Goal: Task Accomplishment & Management: Use online tool/utility

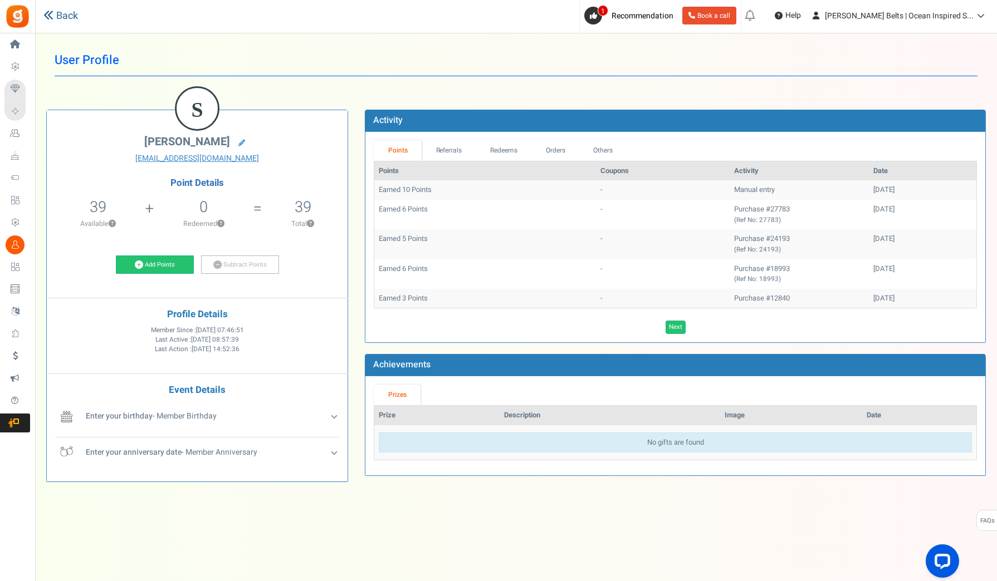
click at [63, 18] on link "Back" at bounding box center [60, 16] width 35 height 14
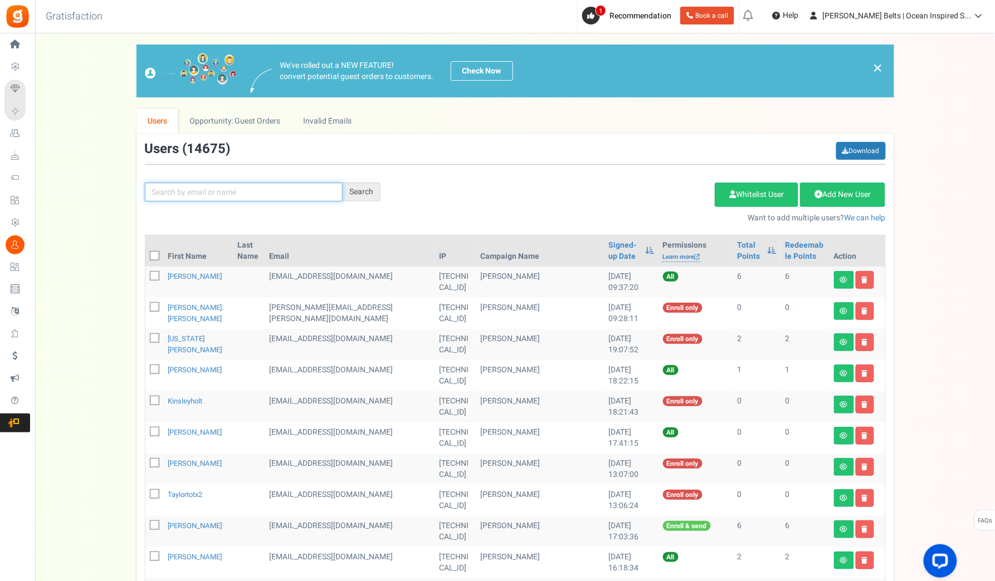
click at [280, 198] on input "text" at bounding box center [244, 192] width 198 height 19
paste input "[EMAIL_ADDRESS][DOMAIN_NAME]"
type input "[EMAIL_ADDRESS][DOMAIN_NAME]"
click at [378, 197] on div "Search" at bounding box center [362, 192] width 38 height 19
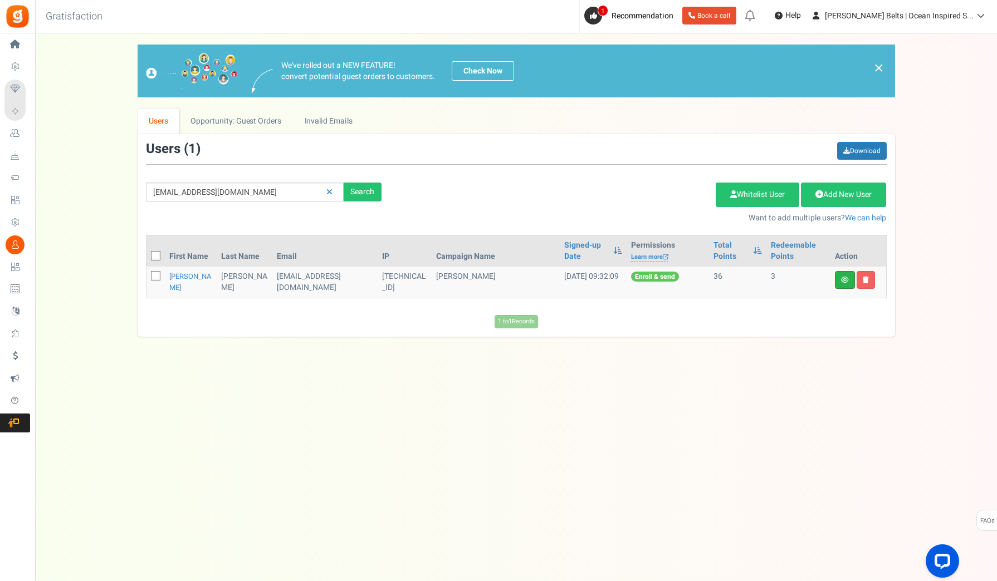
click at [836, 277] on link at bounding box center [845, 280] width 20 height 18
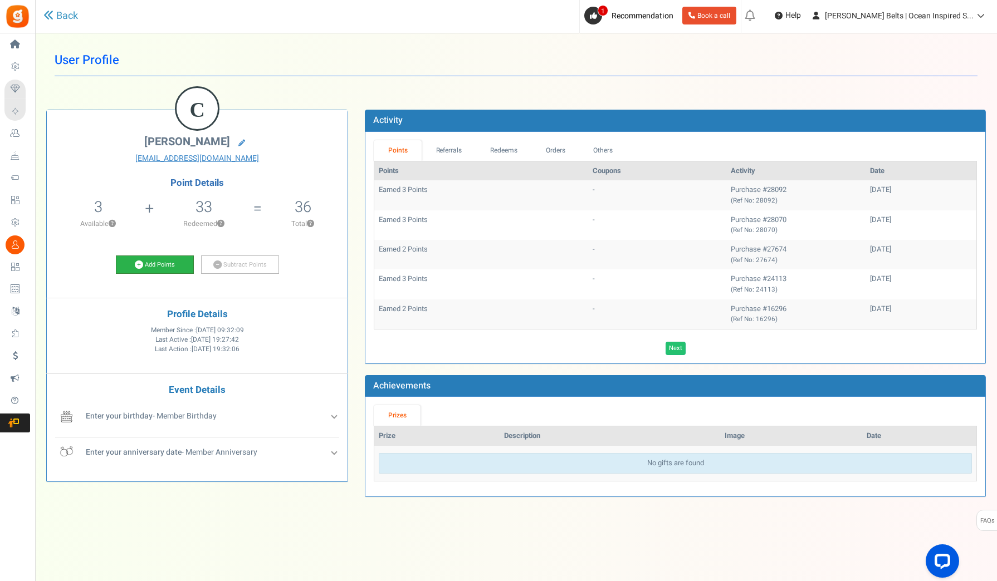
click at [149, 259] on link "Add Points" at bounding box center [155, 265] width 78 height 19
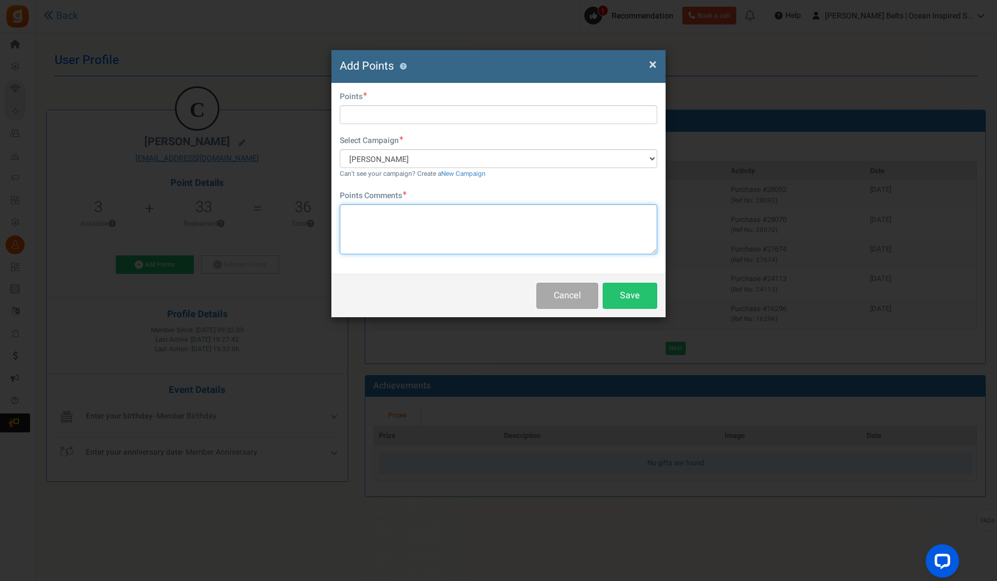
click at [547, 222] on textarea at bounding box center [498, 229] width 317 height 50
paste textarea "$10 [PERSON_NAME] Bucks Email Promo [DATE]–[DATE] (Initial & Date)"
drag, startPoint x: 564, startPoint y: 216, endPoint x: 513, endPoint y: 217, distance: 50.1
click at [513, 217] on textarea "$10 [PERSON_NAME] Bucks Email Promo [DATE]–[DATE] (Initial & Date)" at bounding box center [498, 229] width 317 height 50
type textarea "$10 [PERSON_NAME] Bucks Email Promo [DATE]–[DATE] (MH [DATE])"
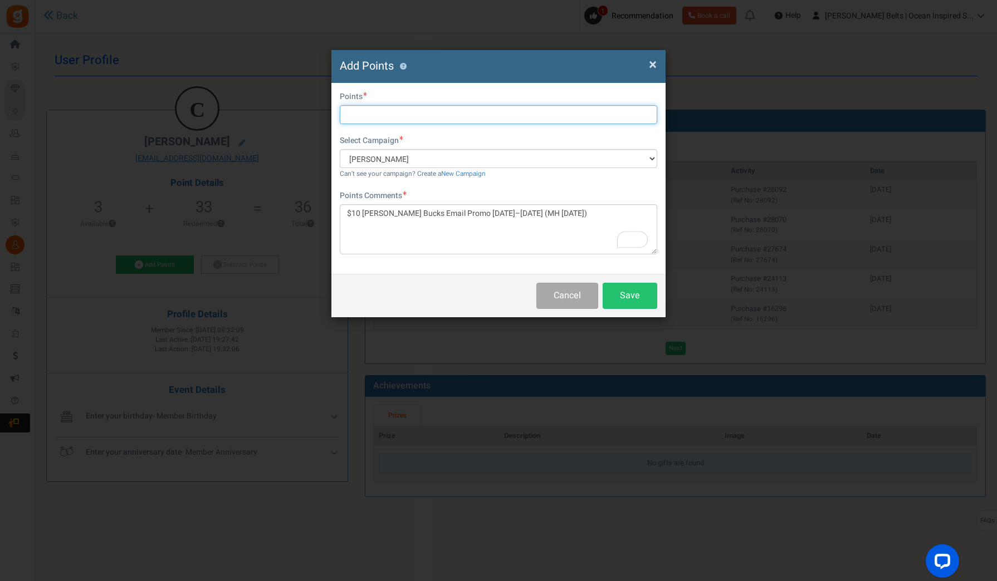
click at [514, 117] on input "text" at bounding box center [498, 114] width 317 height 19
type input "10"
click at [640, 297] on button "Save" at bounding box center [630, 296] width 55 height 26
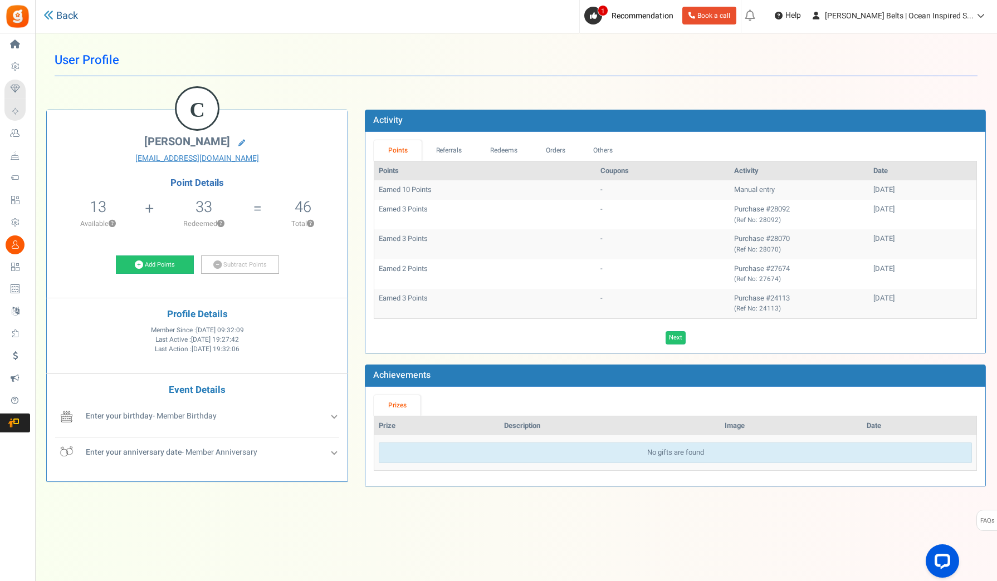
click at [44, 17] on icon at bounding box center [48, 15] width 10 height 10
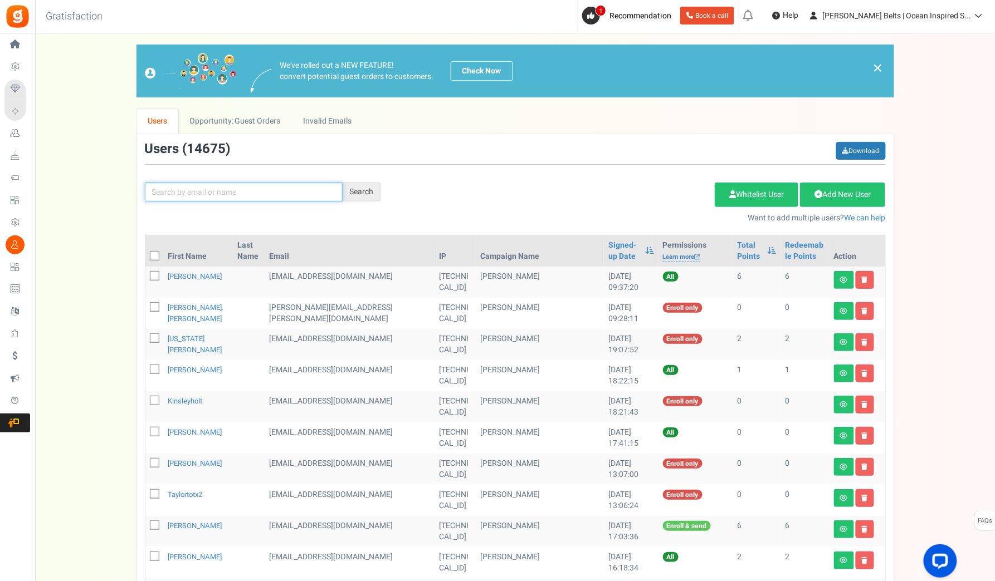
click at [291, 192] on input "text" at bounding box center [244, 192] width 198 height 19
paste input "[EMAIL_ADDRESS][DOMAIN_NAME]"
type input "[EMAIL_ADDRESS][DOMAIN_NAME]"
click at [368, 196] on div "Search" at bounding box center [362, 192] width 38 height 19
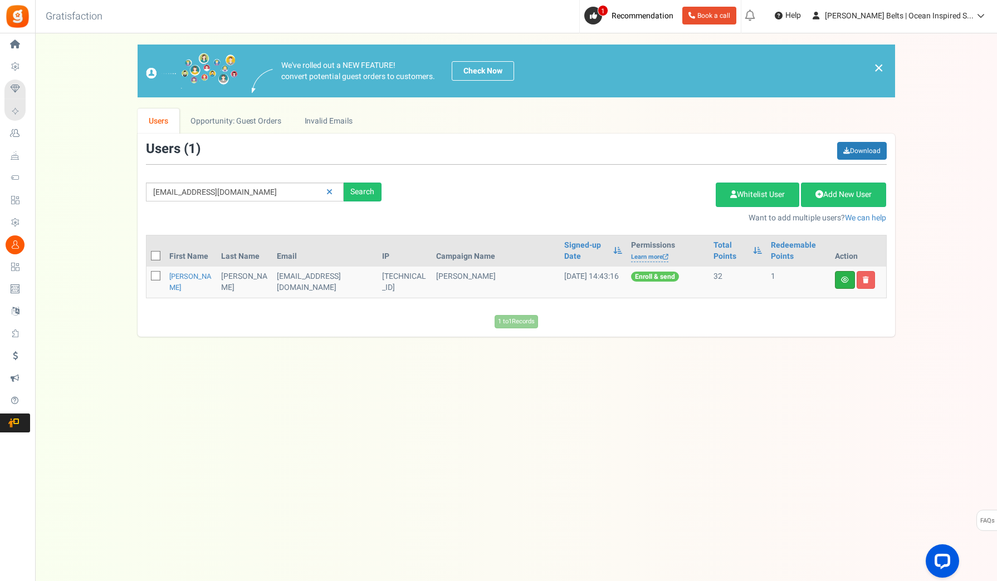
click at [844, 285] on link at bounding box center [845, 280] width 20 height 18
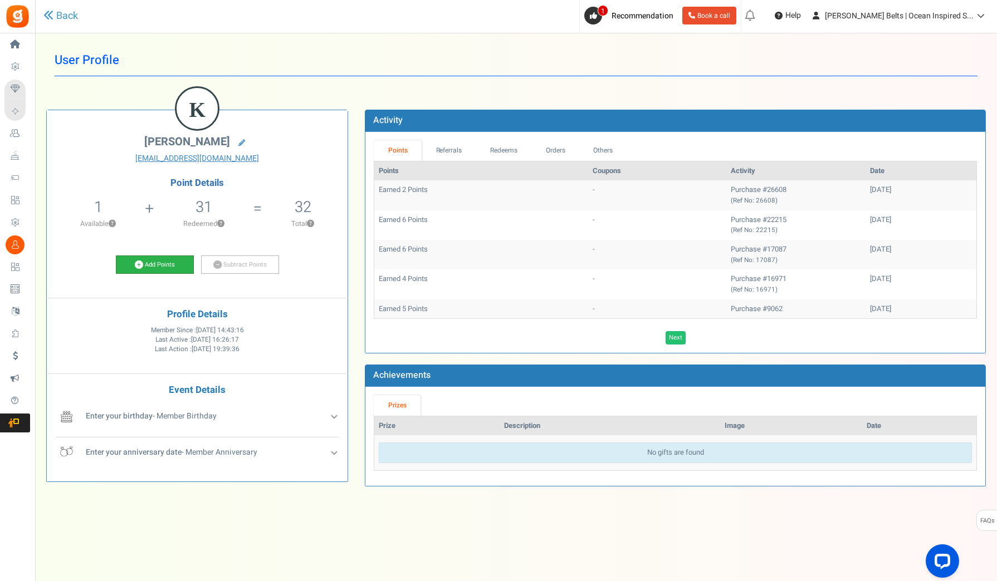
click at [156, 260] on link "Add Points" at bounding box center [155, 265] width 78 height 19
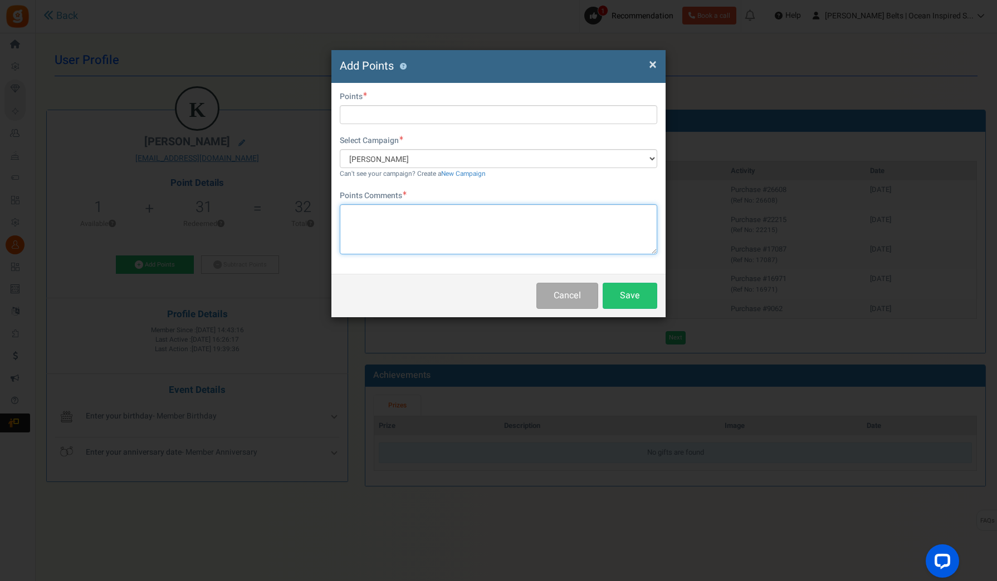
click at [440, 214] on textarea at bounding box center [498, 229] width 317 height 50
paste textarea "$10 [PERSON_NAME] Bucks Email Promo [DATE]–[DATE] (Initial & Date)"
type textarea "$10 [PERSON_NAME] Bucks Email Promo [DATE]–[DATE] (Initial & Date)"
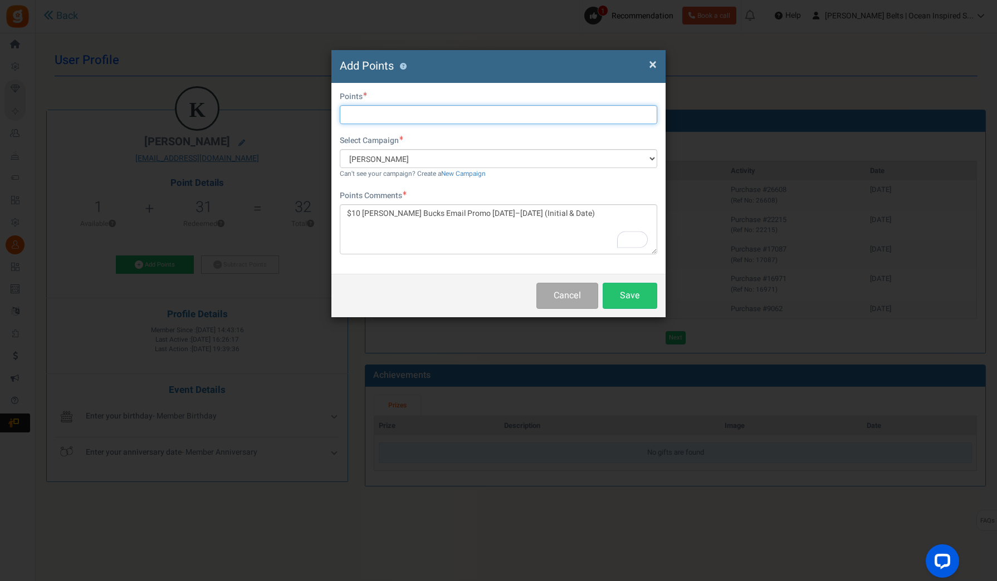
click at [384, 120] on input "text" at bounding box center [498, 114] width 317 height 19
type input "0"
type input "10"
drag, startPoint x: 565, startPoint y: 213, endPoint x: 513, endPoint y: 216, distance: 51.3
click at [513, 216] on textarea "$10 [PERSON_NAME] Bucks Email Promo [DATE]–[DATE] (Initial & Date)" at bounding box center [498, 229] width 317 height 50
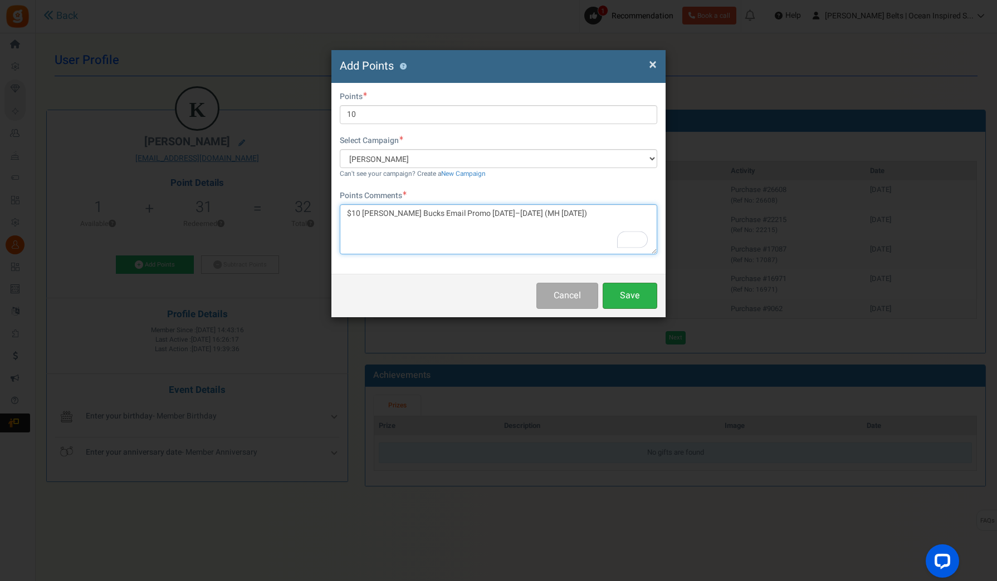
type textarea "$10 [PERSON_NAME] Bucks Email Promo [DATE]–[DATE] (MH [DATE])"
click at [635, 299] on button "Save" at bounding box center [630, 296] width 55 height 26
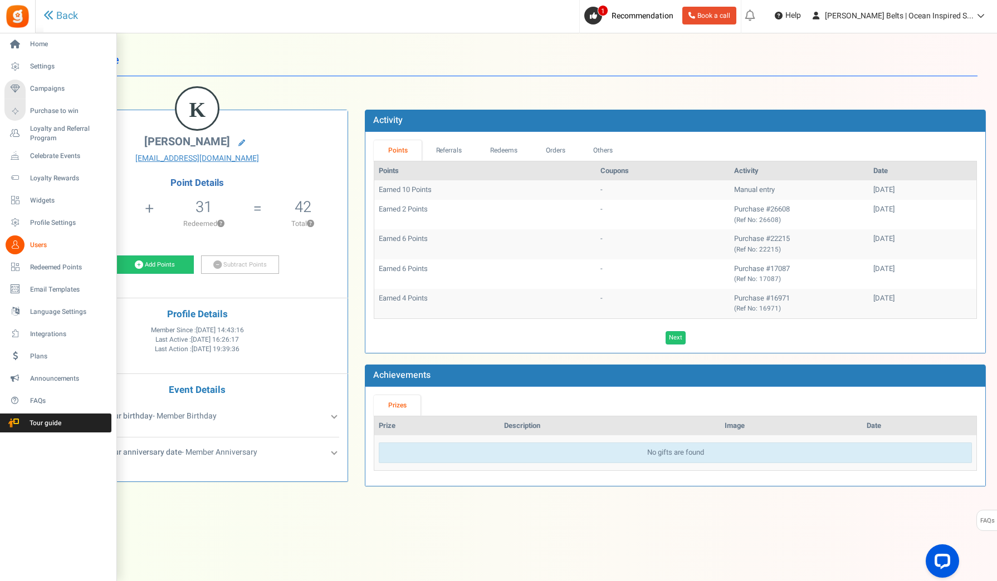
click at [35, 242] on span "Users" at bounding box center [69, 245] width 78 height 9
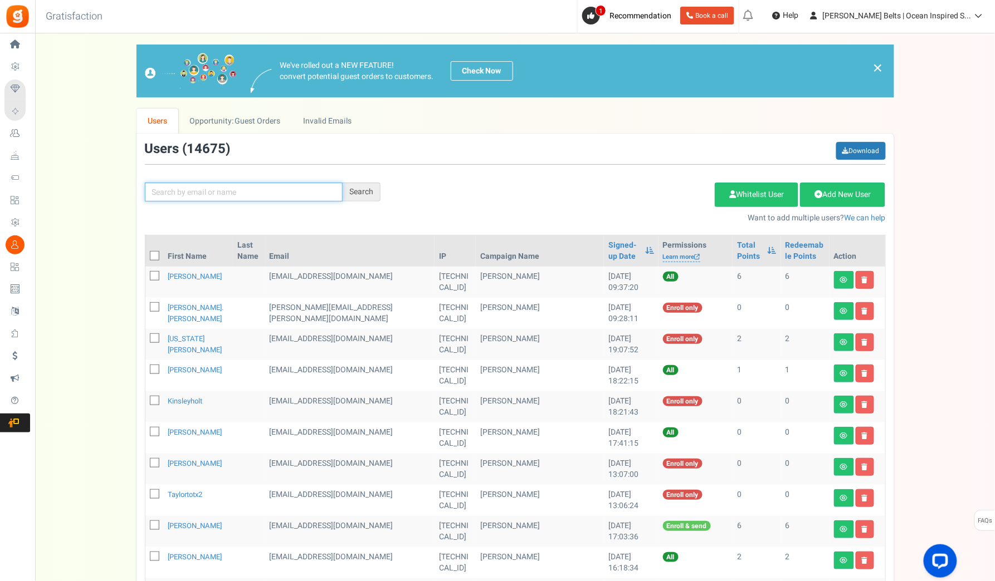
click at [266, 194] on input "text" at bounding box center [244, 192] width 198 height 19
paste input "[EMAIL_ADDRESS][DOMAIN_NAME]"
type input "[EMAIL_ADDRESS][DOMAIN_NAME]"
click at [374, 190] on div "Search" at bounding box center [362, 192] width 38 height 19
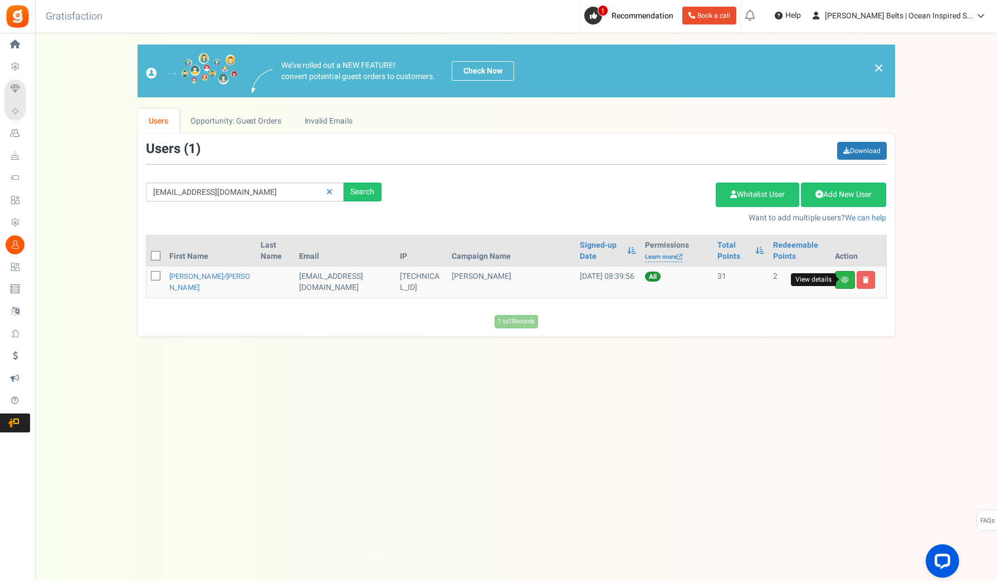
click at [841, 278] on icon at bounding box center [845, 280] width 8 height 7
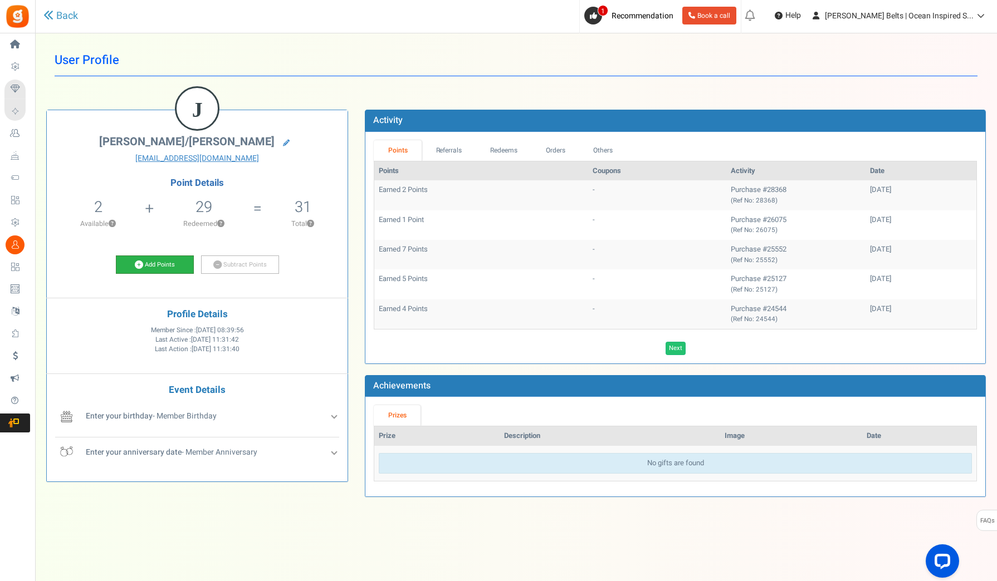
click at [167, 268] on link "Add Points" at bounding box center [155, 265] width 78 height 19
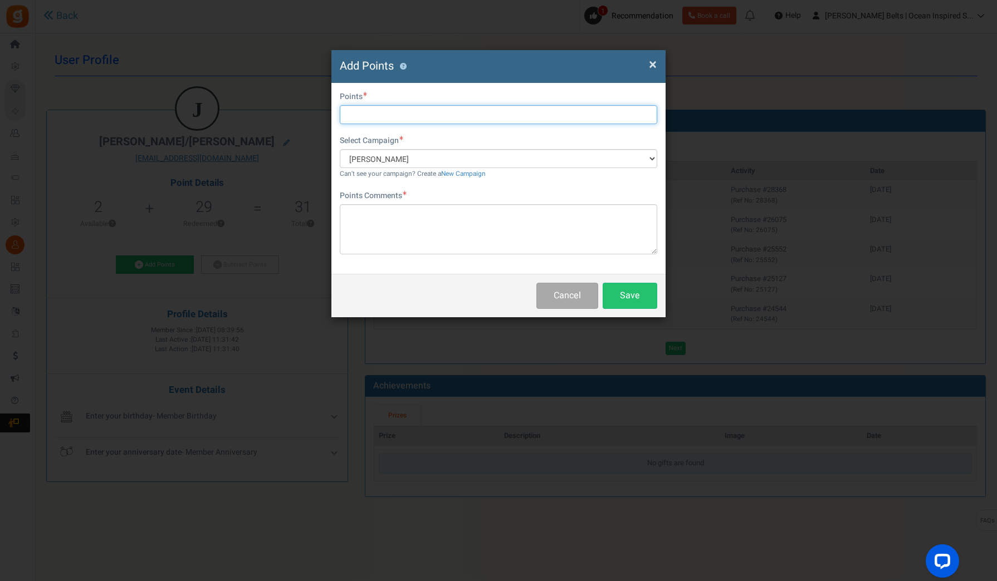
click at [454, 116] on input "text" at bounding box center [498, 114] width 317 height 19
type input "10"
click at [440, 236] on textarea at bounding box center [498, 229] width 317 height 50
paste textarea "$10 [PERSON_NAME] Bucks Email Promo [DATE]–[DATE] (Initial & Date)"
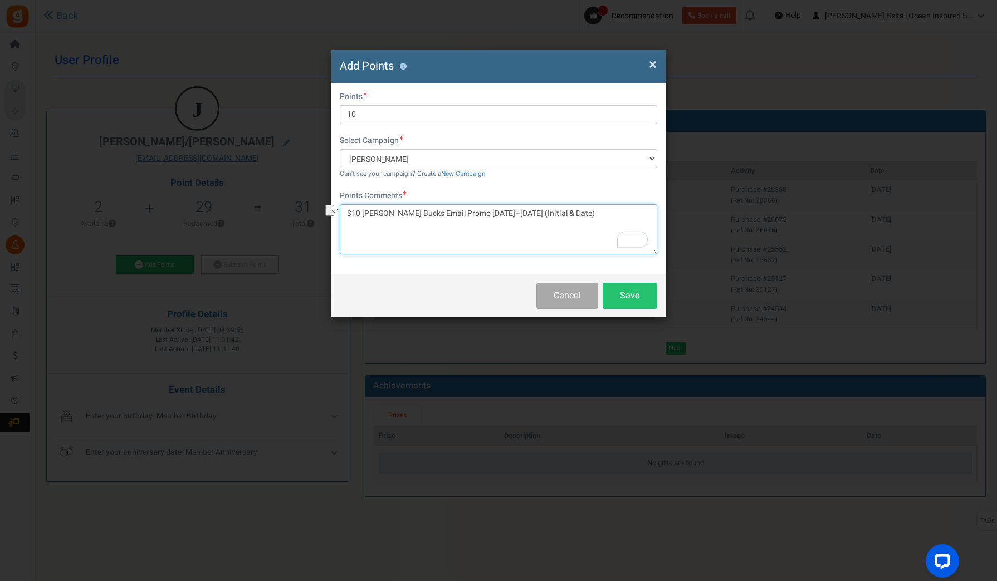
drag, startPoint x: 564, startPoint y: 216, endPoint x: 514, endPoint y: 214, distance: 50.2
click at [514, 214] on textarea "$10 [PERSON_NAME] Bucks Email Promo [DATE]–[DATE] (Initial & Date)" at bounding box center [498, 229] width 317 height 50
type textarea "$10 [PERSON_NAME] Bucks Email Promo [DATE]–[DATE] (MH [DATE])"
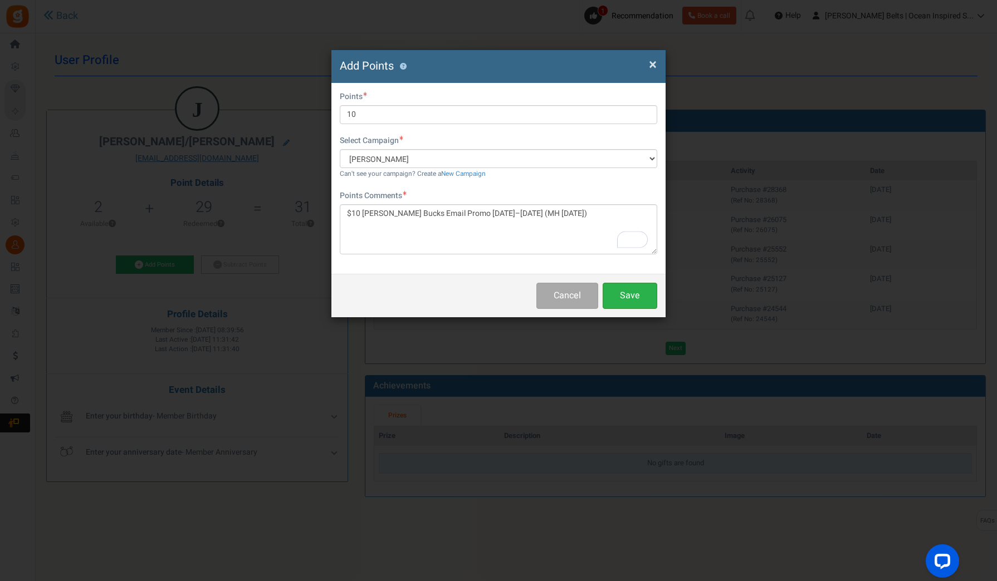
click at [640, 297] on button "Save" at bounding box center [630, 296] width 55 height 26
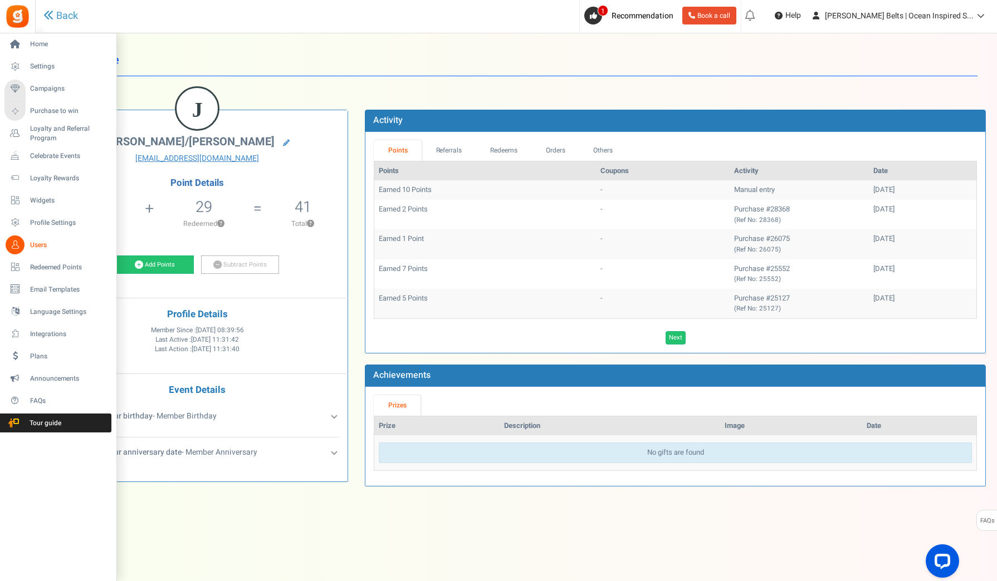
click at [14, 244] on icon at bounding box center [15, 245] width 19 height 19
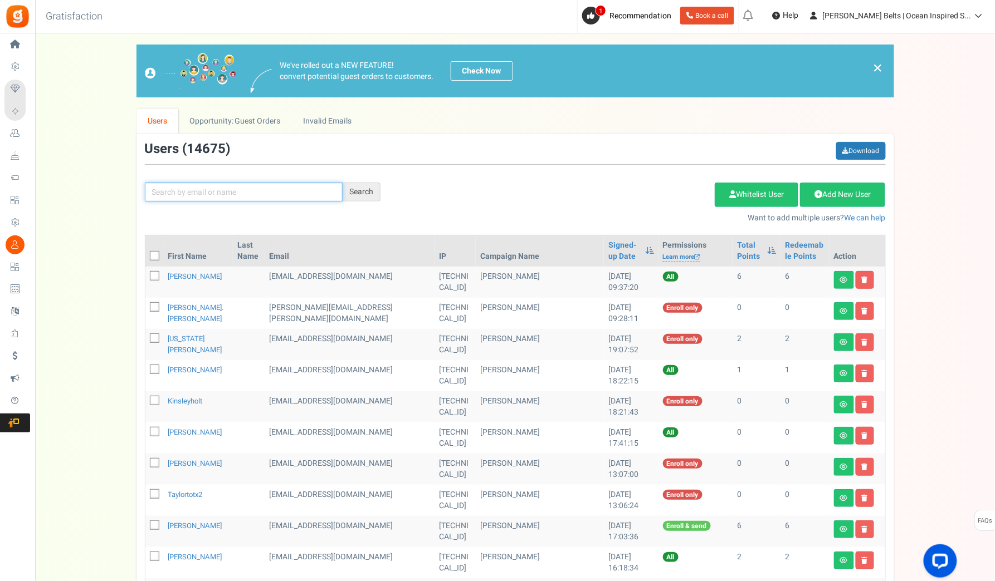
click at [221, 192] on input "text" at bounding box center [244, 192] width 198 height 19
paste input "[EMAIL_ADDRESS][DOMAIN_NAME]"
type input "[EMAIL_ADDRESS][DOMAIN_NAME]"
click at [361, 194] on div "Search" at bounding box center [362, 192] width 38 height 19
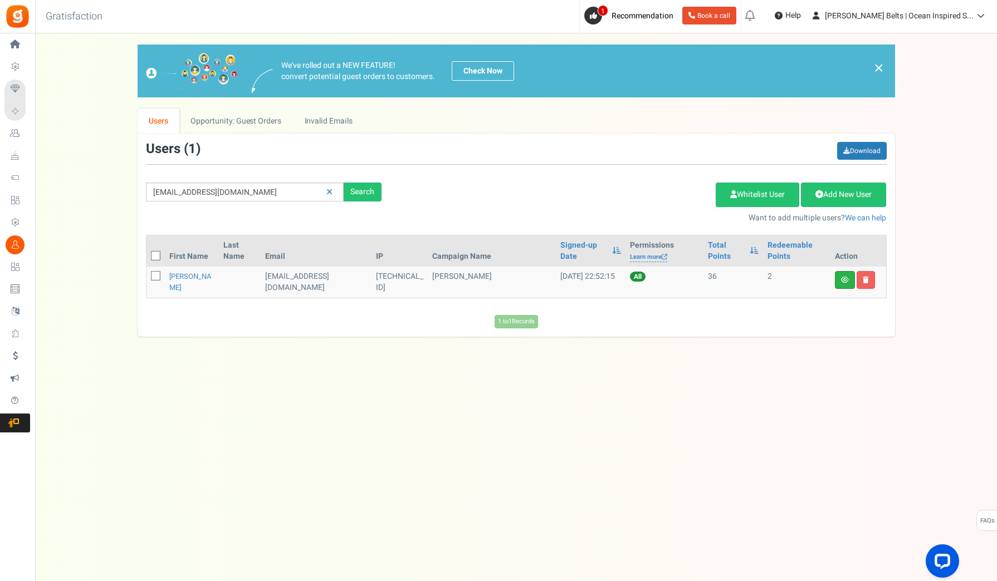
click at [847, 286] on link at bounding box center [845, 280] width 20 height 18
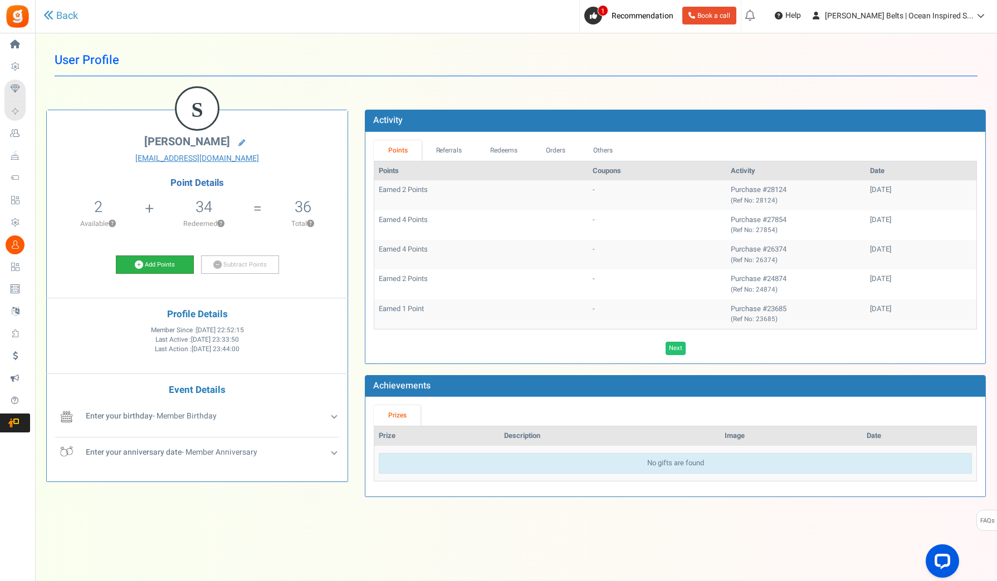
click at [169, 266] on link "Add Points" at bounding box center [155, 265] width 78 height 19
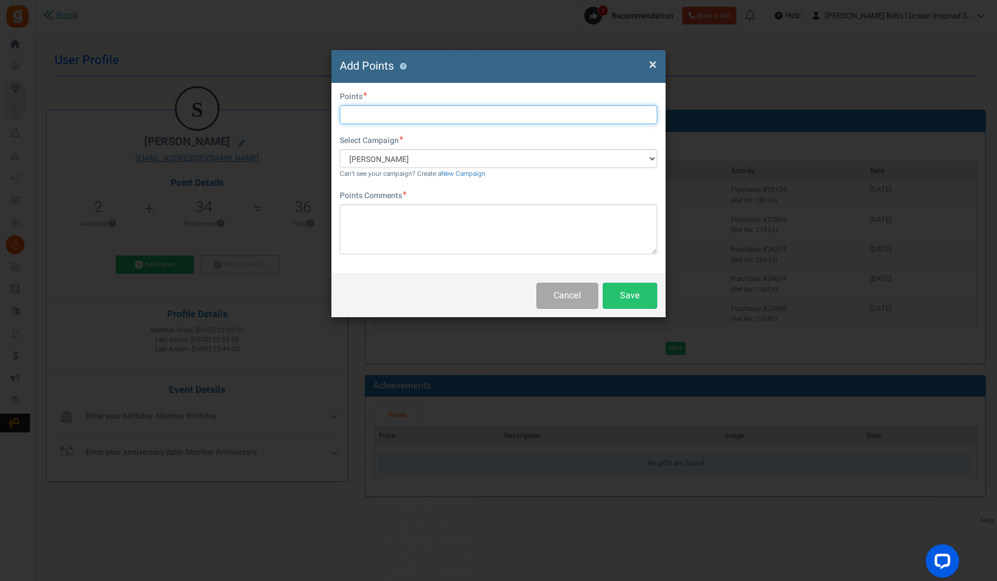
click at [396, 113] on input "text" at bounding box center [498, 114] width 317 height 19
type input "10"
click at [451, 244] on textarea at bounding box center [498, 229] width 317 height 50
paste textarea "$10 [PERSON_NAME] Bucks Email Promo [DATE]–[DATE] (Initial & Date)"
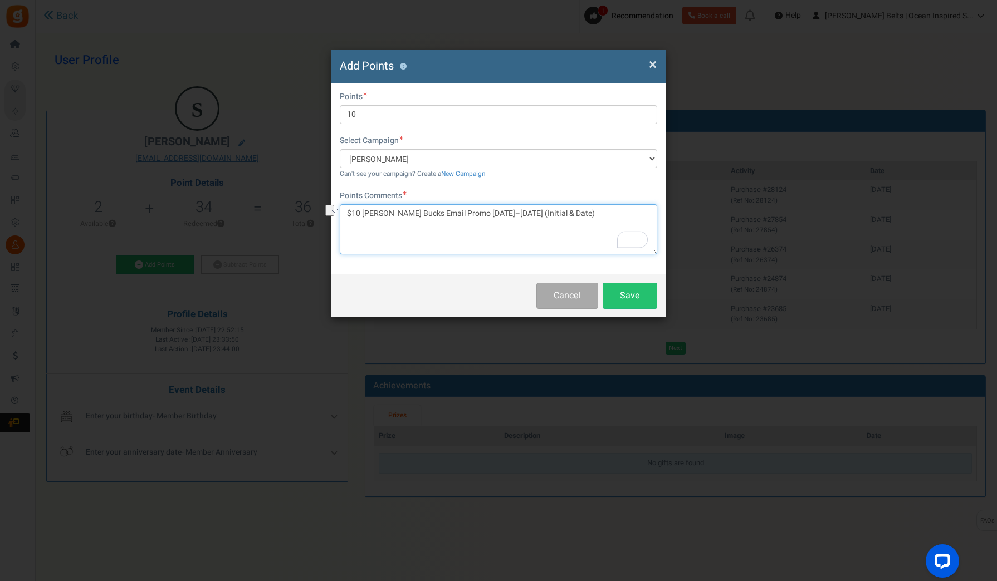
drag, startPoint x: 561, startPoint y: 213, endPoint x: 514, endPoint y: 216, distance: 47.4
click at [514, 216] on textarea "$10 [PERSON_NAME] Bucks Email Promo [DATE]–[DATE] (Initial & Date)" at bounding box center [498, 229] width 317 height 50
type textarea "$10 [PERSON_NAME] Bucks Email Promo [DATE]–[DATE] (MH [DATE])"
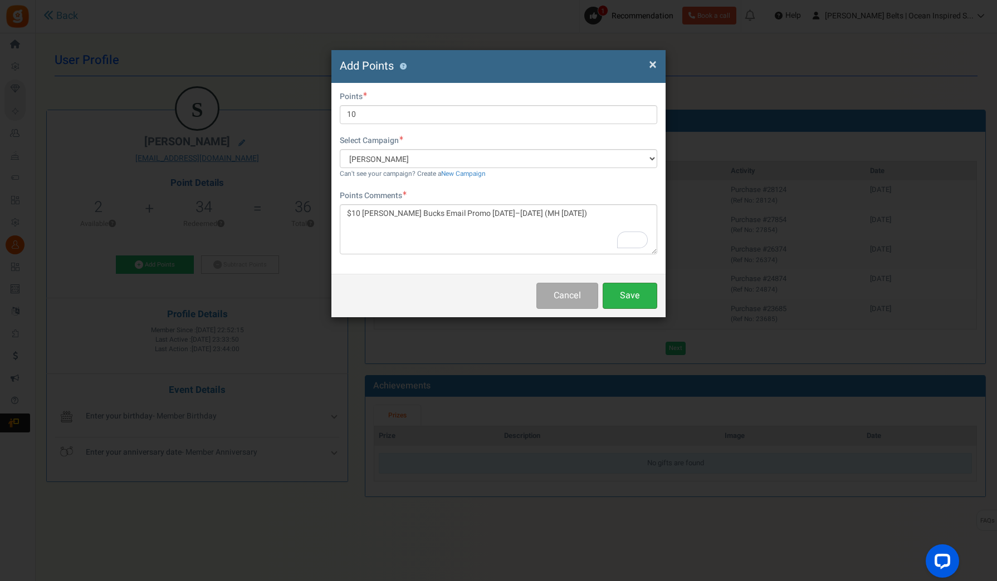
click at [622, 295] on button "Save" at bounding box center [630, 296] width 55 height 26
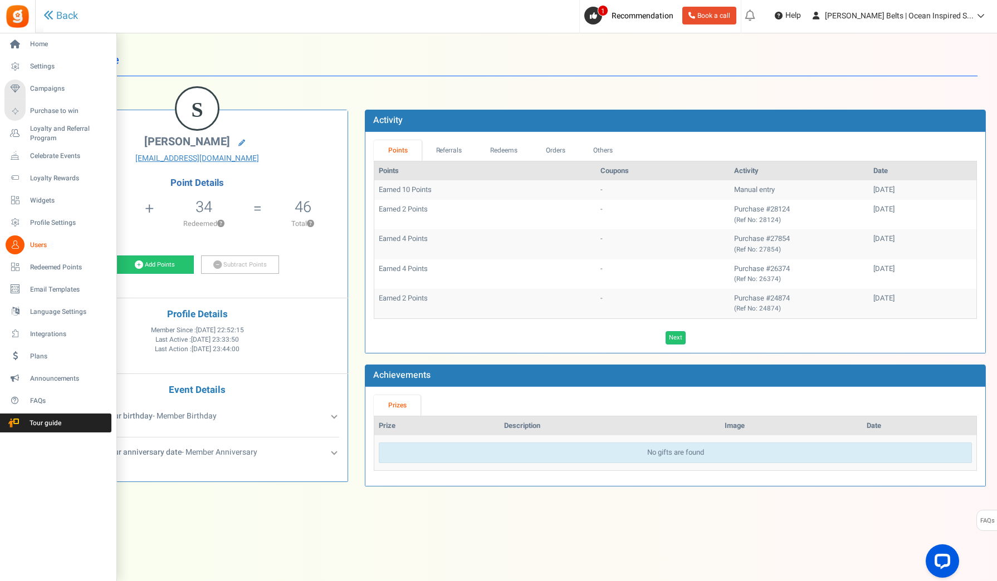
click at [23, 244] on icon at bounding box center [15, 245] width 19 height 19
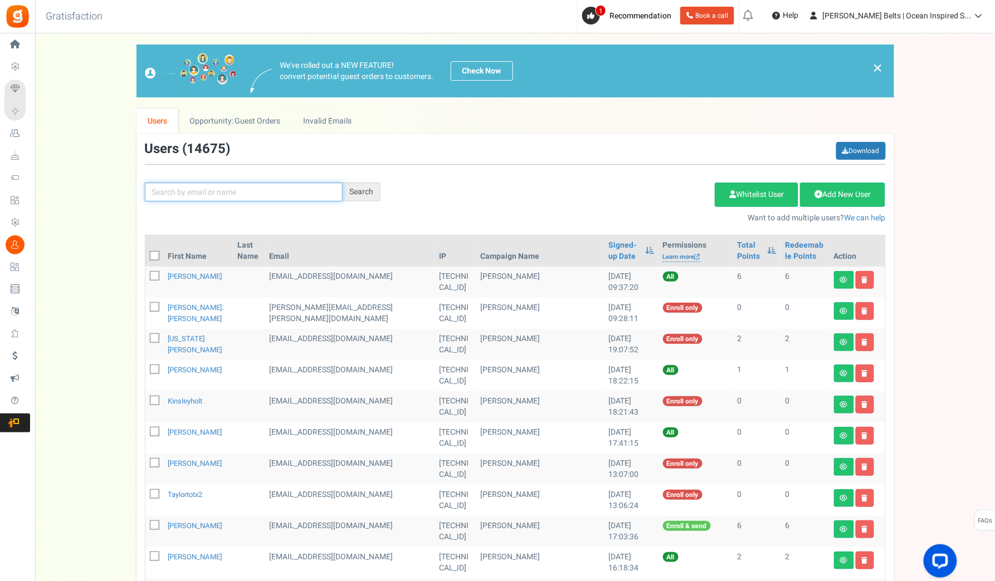
click at [304, 196] on input "text" at bounding box center [244, 192] width 198 height 19
paste input "☀️ Your $10 Betty Bucks Have Been Applied! ☀️"
type input "☀️ Your $10 Betty Bucks Have Been Applied! ☀️"
click at [326, 192] on icon at bounding box center [328, 192] width 6 height 8
click at [293, 194] on input "text" at bounding box center [244, 192] width 198 height 19
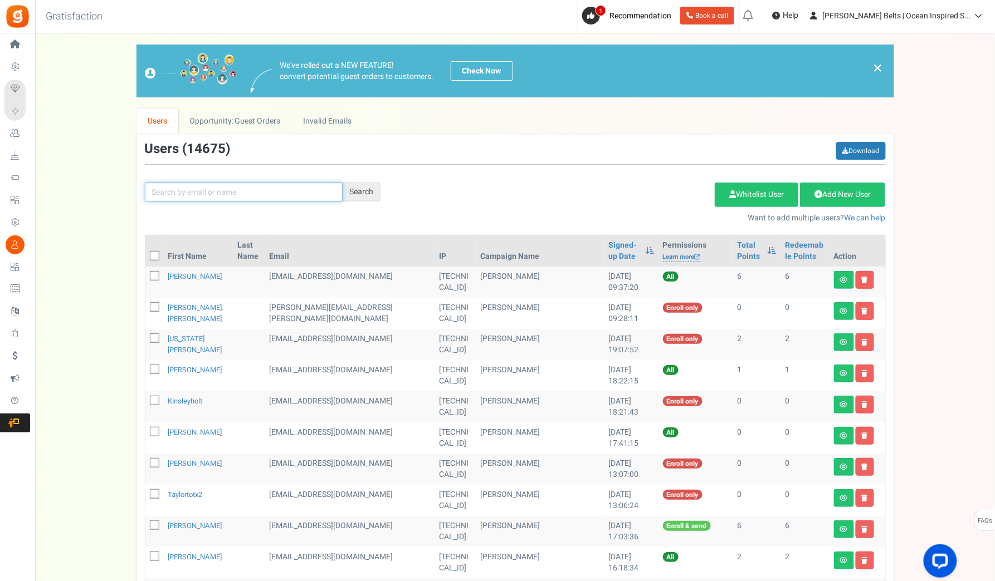
paste input "kmsch67@gmail.com"
type input "kmsch67@gmail.com"
click at [349, 194] on div "Search" at bounding box center [362, 192] width 38 height 19
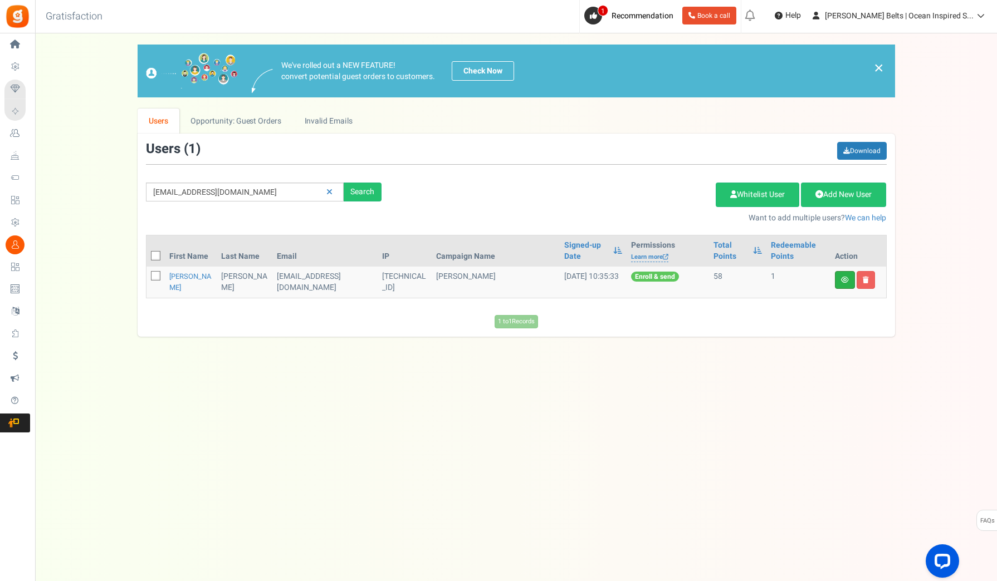
click at [846, 283] on link at bounding box center [845, 280] width 20 height 18
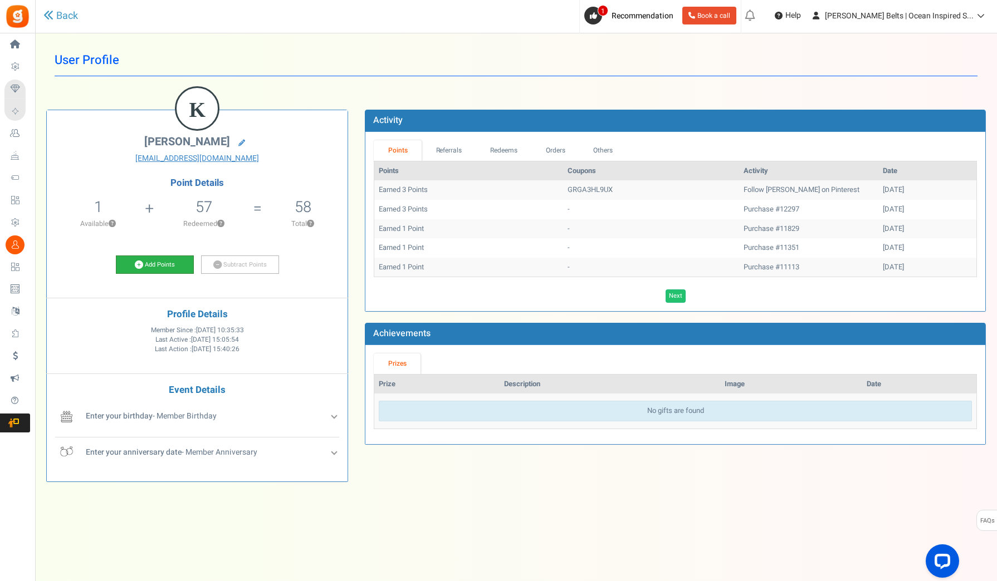
click at [145, 265] on link "Add Points" at bounding box center [155, 265] width 78 height 19
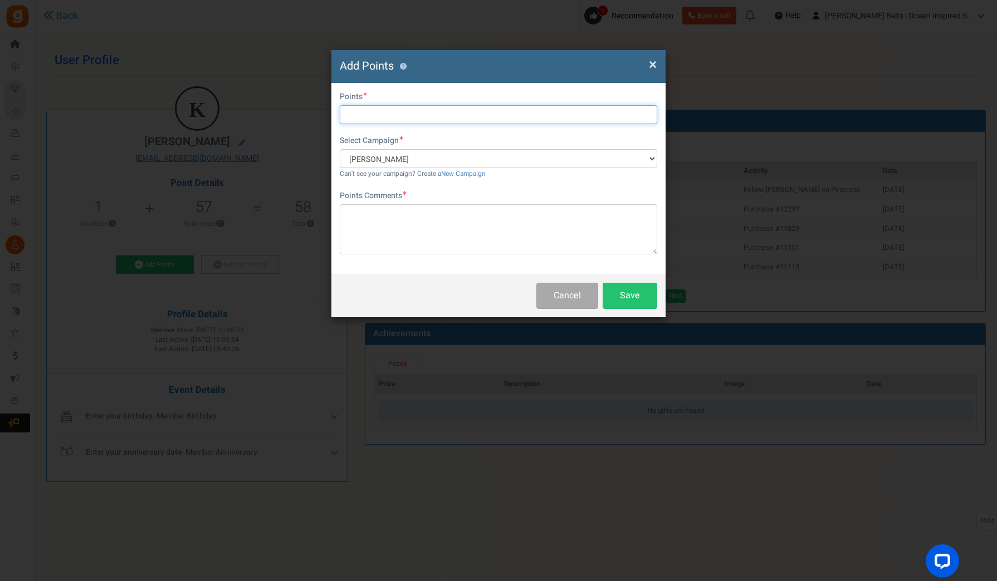
click at [402, 106] on input "text" at bounding box center [498, 114] width 317 height 19
type input "10"
click at [403, 231] on textarea at bounding box center [498, 229] width 317 height 50
paste textarea "$10 [PERSON_NAME] Bucks Email Promo [DATE]–[DATE] (Initial & Date)"
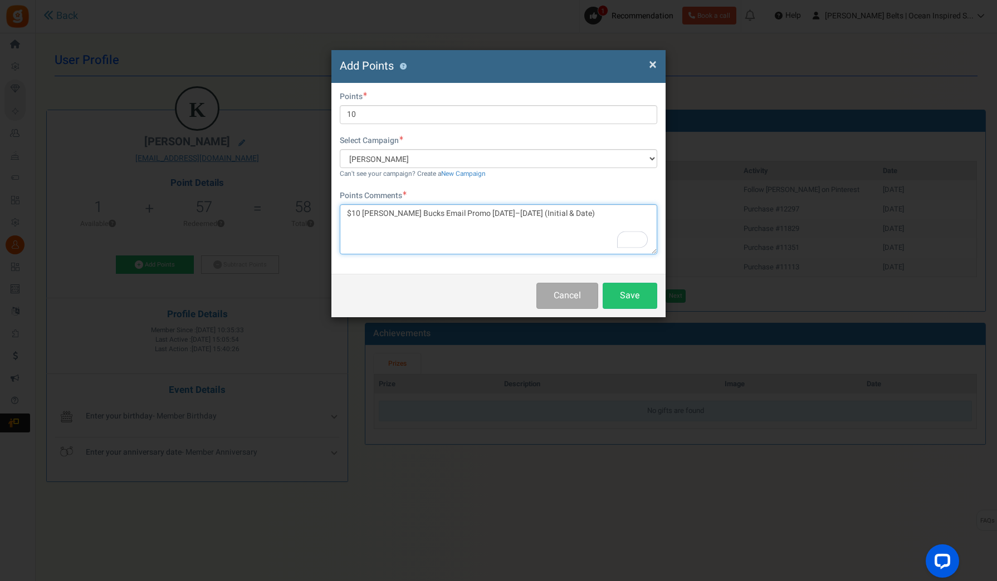
drag, startPoint x: 560, startPoint y: 216, endPoint x: 514, endPoint y: 209, distance: 46.2
click at [514, 209] on textarea "$10 [PERSON_NAME] Bucks Email Promo [DATE]–[DATE] (Initial & Date)" at bounding box center [498, 229] width 317 height 50
type textarea "$10 [PERSON_NAME] Bucks Email Promo [DATE]–[DATE] (MH [DATE])"
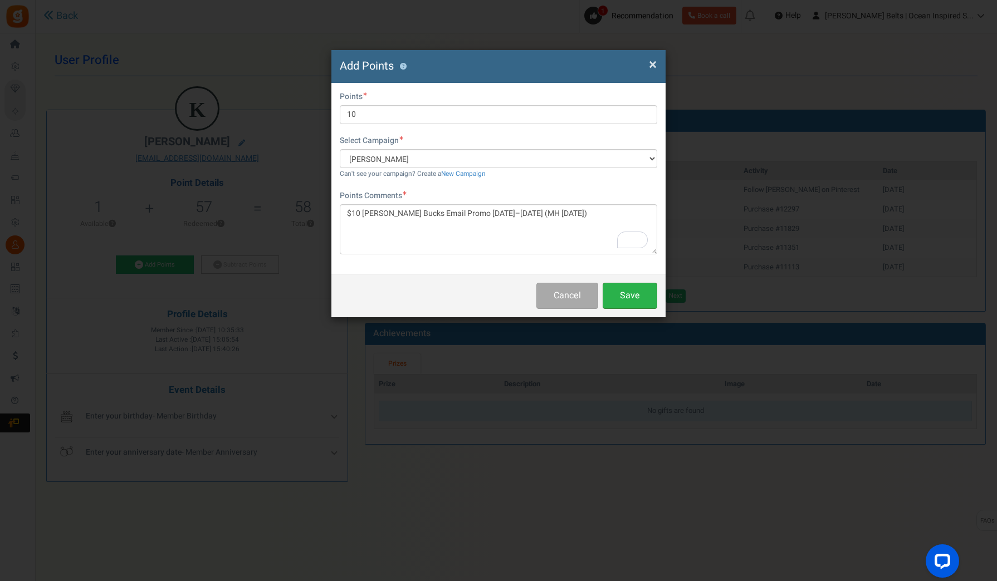
click at [633, 296] on button "Save" at bounding box center [630, 296] width 55 height 26
